Goal: Task Accomplishment & Management: Manage account settings

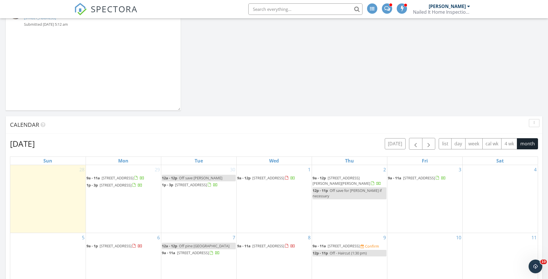
scroll to position [303, 0]
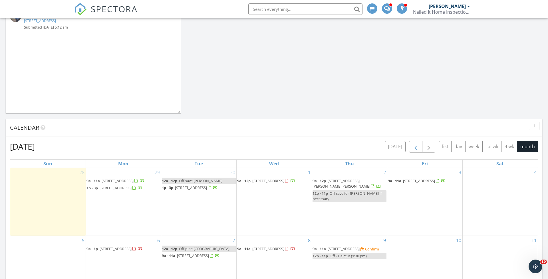
click at [415, 146] on span "button" at bounding box center [415, 146] width 7 height 7
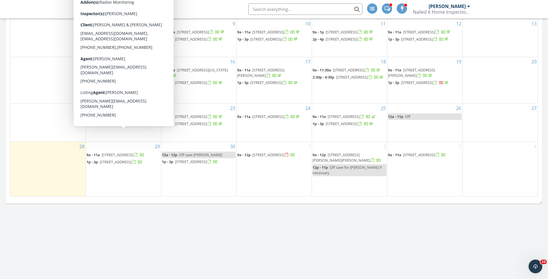
scroll to position [498, 0]
click at [129, 126] on span "[STREET_ADDRESS]" at bounding box center [116, 123] width 32 height 5
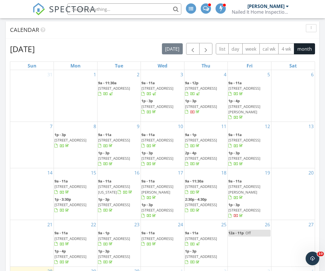
scroll to position [450, 0]
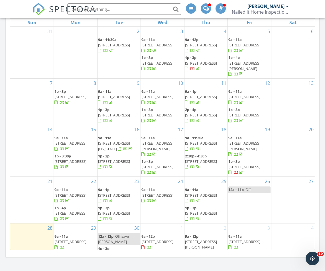
click at [80, 211] on span "717 South St, Rapid City 57701" at bounding box center [70, 213] width 32 height 5
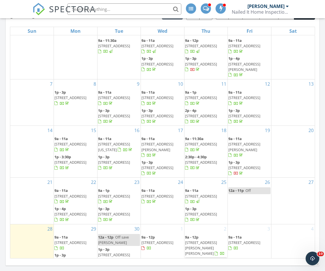
scroll to position [442, 0]
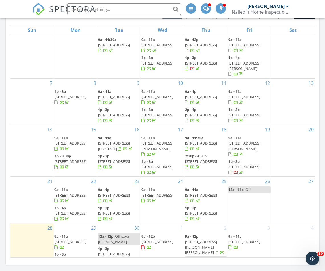
click at [79, 211] on span "717 South St, Rapid City 57701" at bounding box center [70, 213] width 32 height 5
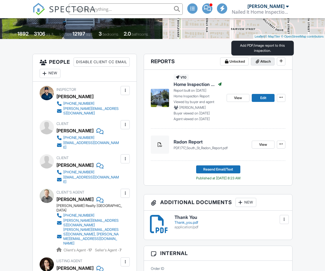
scroll to position [119, 0]
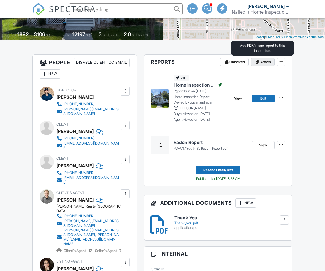
click at [258, 63] on icon at bounding box center [257, 62] width 3 height 4
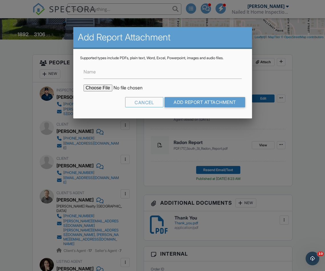
scroll to position [0, 0]
click at [129, 74] on input "Name" at bounding box center [163, 72] width 158 height 14
type input "g"
type input "Gas Logs Document"
click at [104, 87] on input "file" at bounding box center [132, 88] width 97 height 7
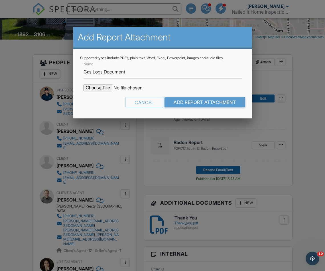
type input "C:\fakepath\717 South St. Gas Logs Document.pdf"
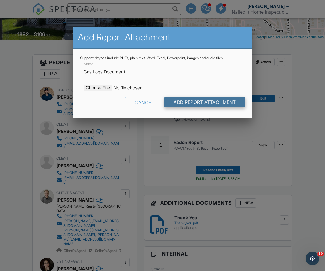
click at [221, 104] on input "Add Report Attachment" at bounding box center [205, 102] width 81 height 10
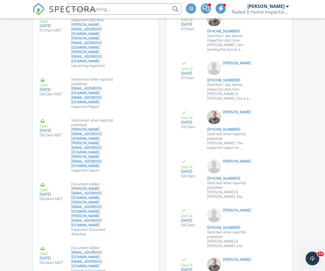
scroll to position [1098, 0]
